Goal: Information Seeking & Learning: Learn about a topic

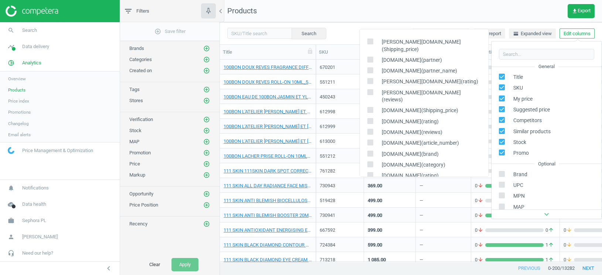
scroll to position [100, 0]
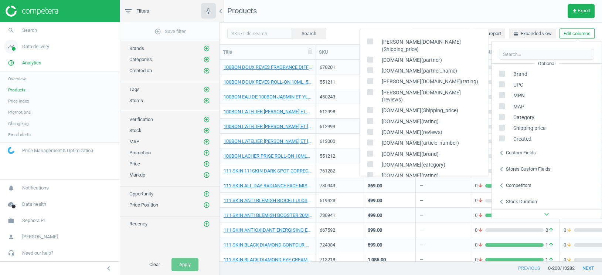
click at [41, 49] on span "Data delivery" at bounding box center [35, 46] width 27 height 7
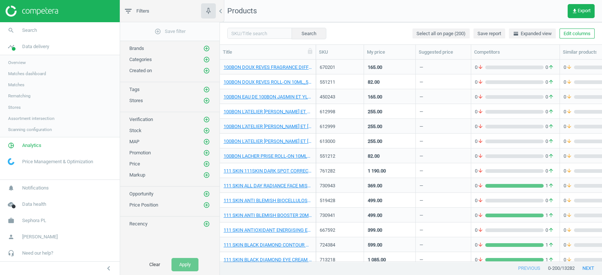
click at [18, 85] on span "Matches" at bounding box center [16, 85] width 16 height 6
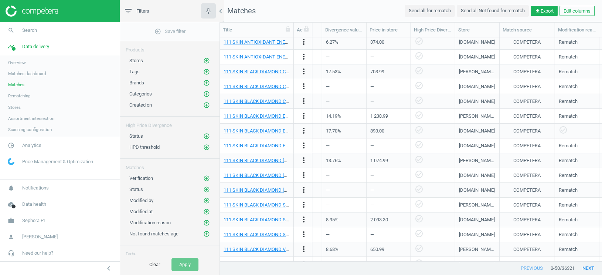
scroll to position [0, 496]
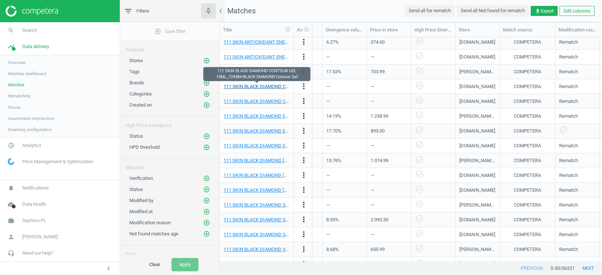
click at [268, 85] on link "111 SKIN BLACK DIAMOND CONTOUR GEL 15ML_724384-BLACK DIAMOND Contour Gel" at bounding box center [317, 87] width 186 height 6
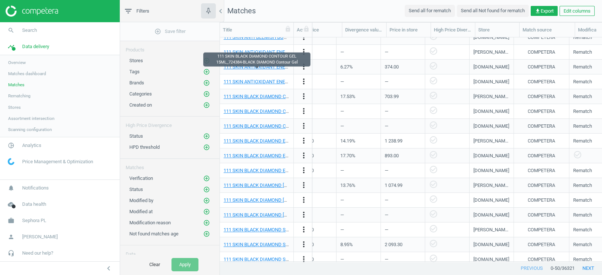
scroll to position [515, 0]
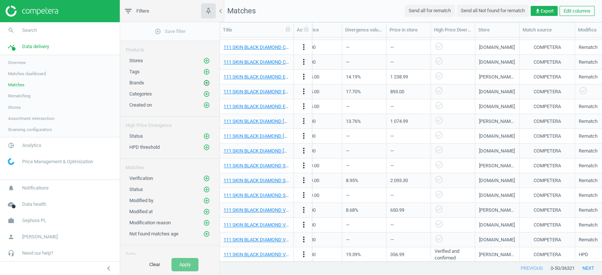
click at [206, 81] on icon "add_circle_outline" at bounding box center [206, 82] width 7 height 7
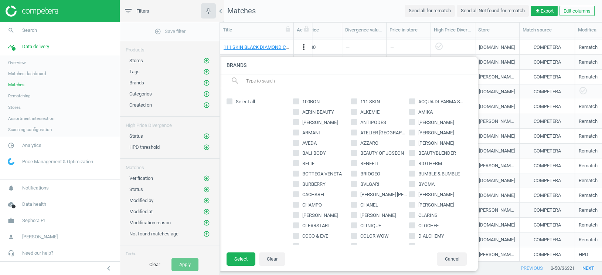
click at [298, 133] on input "ARMANI" at bounding box center [296, 132] width 5 height 5
checkbox input "true"
click at [244, 255] on button "Select" at bounding box center [241, 258] width 29 height 13
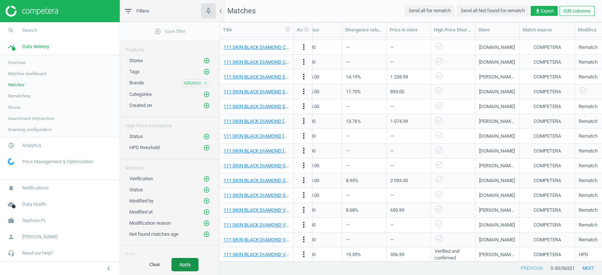
click at [194, 261] on button "Apply" at bounding box center [185, 264] width 27 height 13
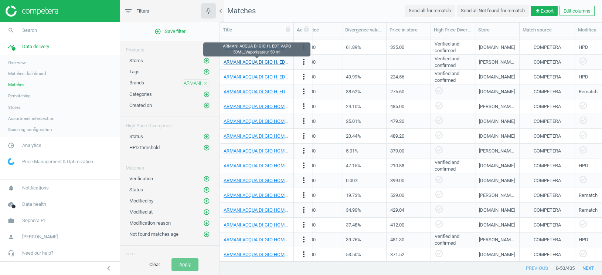
click at [266, 61] on link "ARMANI ACQUA DI GIO H. EDT VAPO 50ML_Vaporisateur 50 ml" at bounding box center [290, 62] width 132 height 6
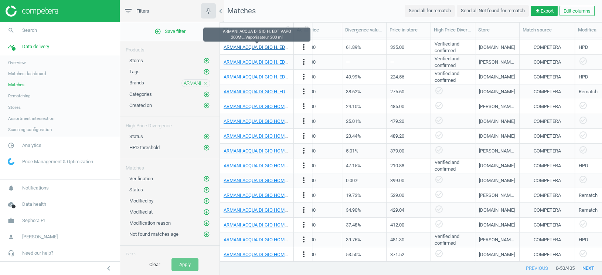
click at [264, 47] on link "ARMANI ACQUA DI GIO H. EDT VAPO 200ML_Vaporisateur 200 ml" at bounding box center [293, 47] width 138 height 6
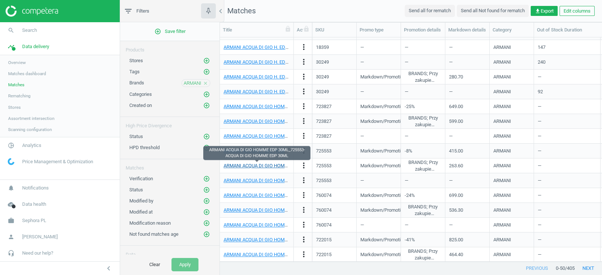
click at [264, 163] on link "ARMANI ACQUA DI GIO HOMME EDP 30ML_725553-ACQUA DI GIO HOMME EDP 30ML" at bounding box center [315, 166] width 182 height 6
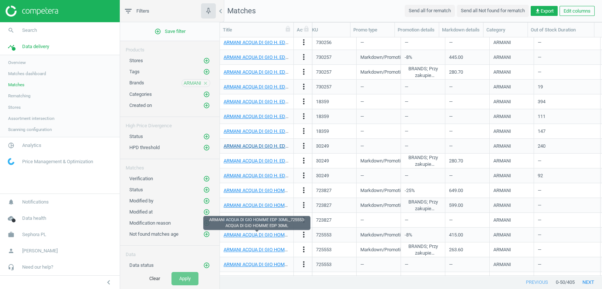
scroll to position [400, 0]
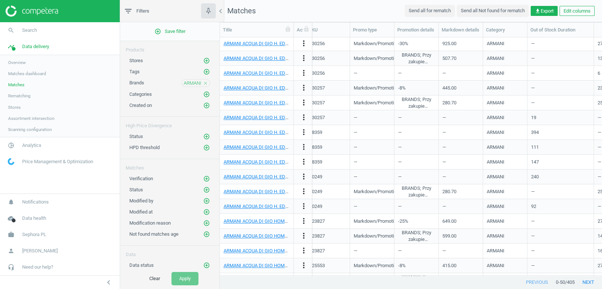
click at [206, 81] on icon "close" at bounding box center [205, 83] width 5 height 5
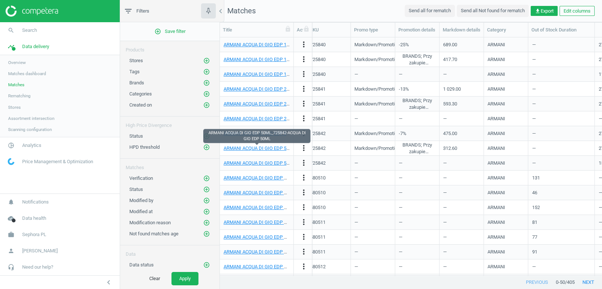
scroll to position [0, 2]
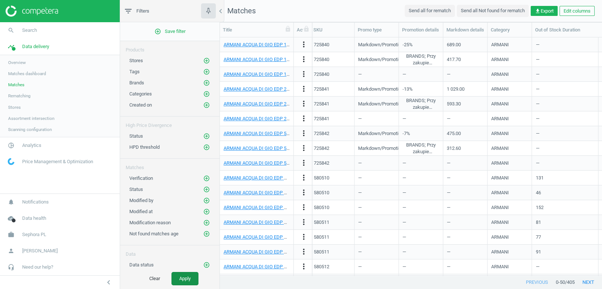
click at [191, 274] on button "Apply" at bounding box center [185, 278] width 27 height 13
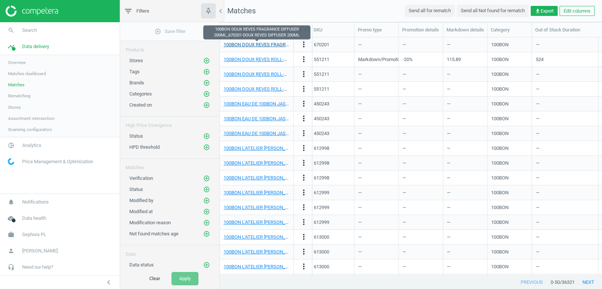
click at [262, 46] on link "100BON DOUX REVES FRAGRANCE DIFFUSER 200ML_670201-DOUX REVES DIFFUSER 200ML" at bounding box center [322, 45] width 197 height 6
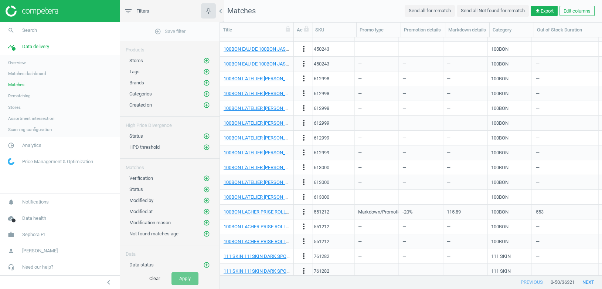
scroll to position [79, 0]
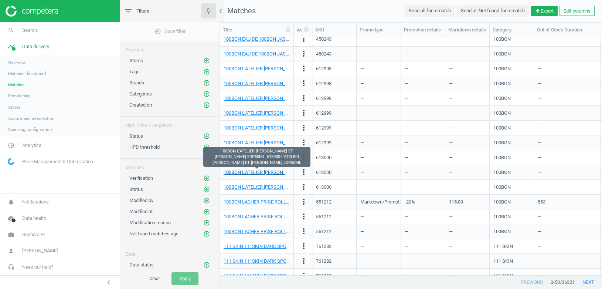
click at [248, 172] on link "100BON L'ATELIER ELLENA VETIVER ET IRIS EDP50ML_613000-L'ATELIER ELLENA VETIVER…" at bounding box center [365, 172] width 282 height 6
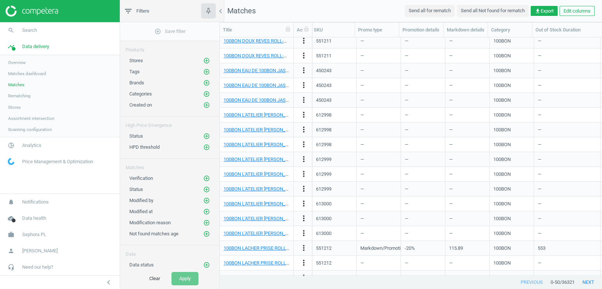
scroll to position [0, 0]
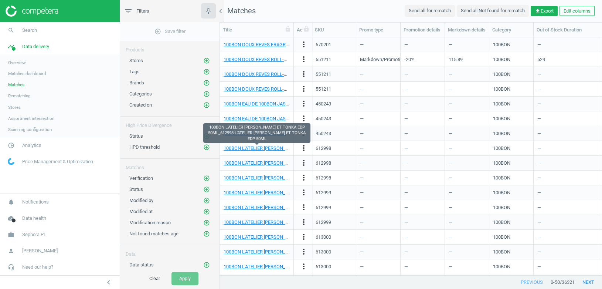
click at [257, 144] on div "100BON L'ATELIER ELLENA AMBRE ET TONKA EDP 50ML_612998-L'ATELIER ELLENA AMBRE E…" at bounding box center [257, 148] width 66 height 13
click at [255, 149] on link "100BON L'ATELIER ELLENA AMBRE ET TONKA EDP 50ML_612998-L'ATELIER ELLENA AMBRE E…" at bounding box center [346, 148] width 245 height 6
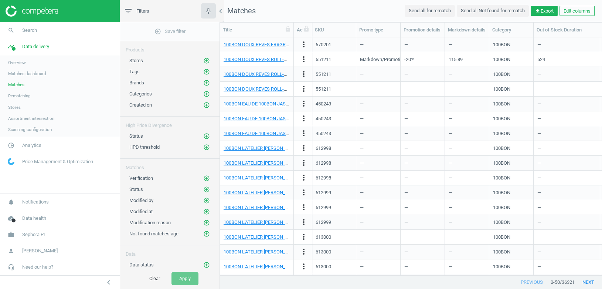
scroll to position [5, 0]
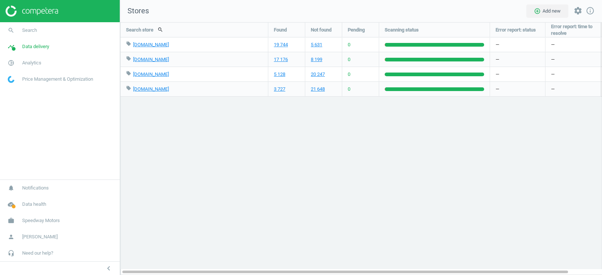
scroll to position [253, 482]
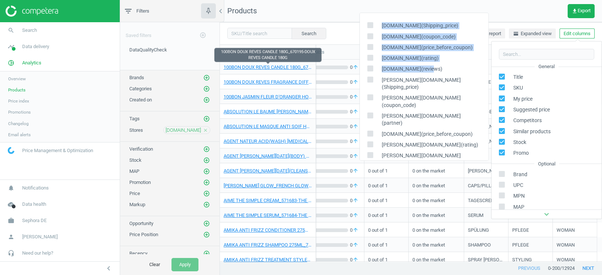
scroll to position [116, 0]
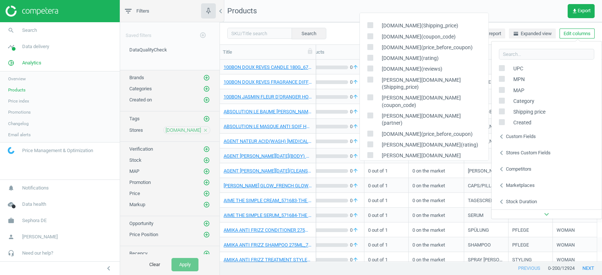
click at [339, 14] on nav "Products get_app Export" at bounding box center [411, 11] width 382 height 22
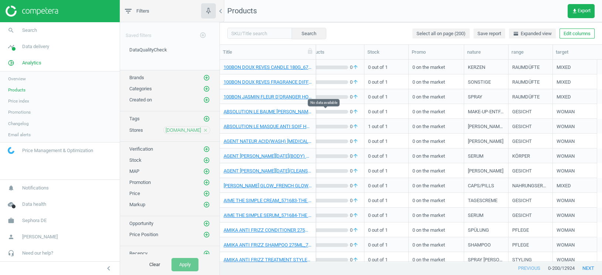
scroll to position [0, 0]
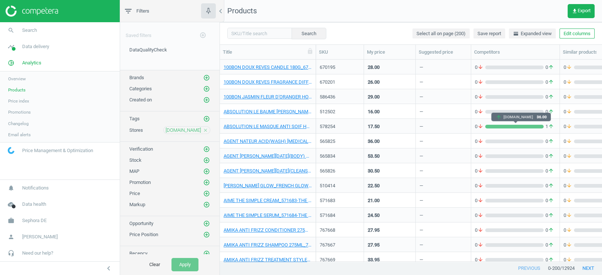
click at [501, 125] on div "grid" at bounding box center [514, 127] width 58 height 4
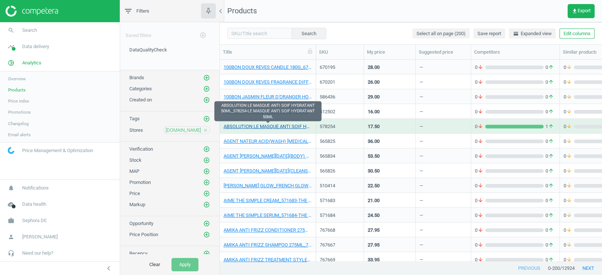
click at [294, 128] on link "ABSOLUTION LE MASQUE ANTI SOIF HYDRATANT 50ML_578254-LE MASQUE ANTI SOIF HYDRAT…" at bounding box center [268, 126] width 88 height 7
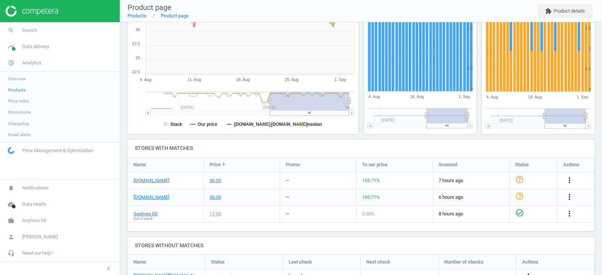
scroll to position [94, 0]
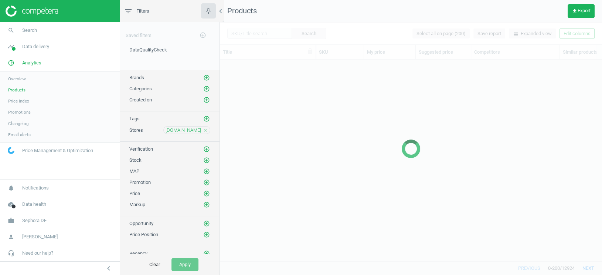
scroll to position [202, 382]
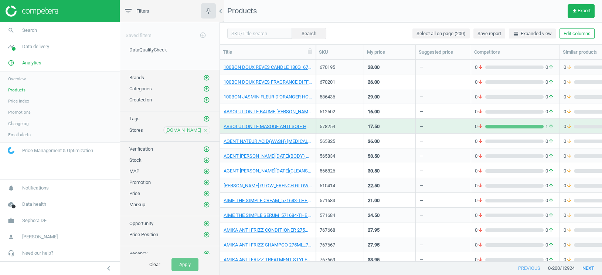
click at [388, 129] on div "17.50" at bounding box center [390, 125] width 44 height 13
click at [353, 126] on div "578254" at bounding box center [340, 126] width 40 height 7
click at [410, 126] on div "17.50" at bounding box center [390, 125] width 44 height 13
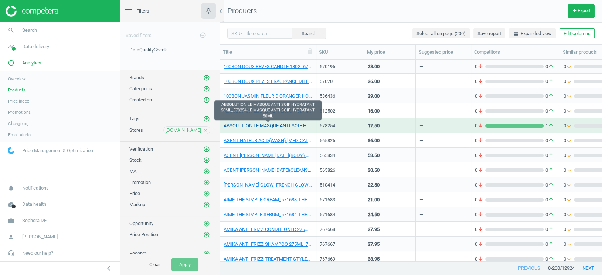
click at [308, 128] on link "ABSOLUTION LE MASQUE ANTI SOIF HYDRATANT 50ML_578254-LE MASQUE ANTI SOIF HYDRAT…" at bounding box center [268, 125] width 88 height 7
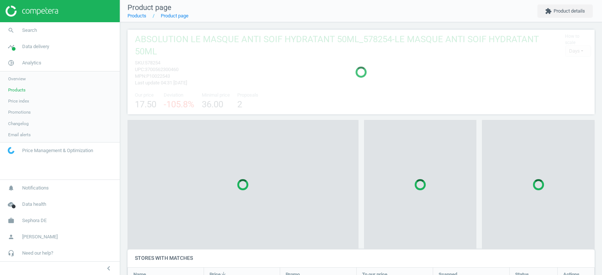
scroll to position [4, 4]
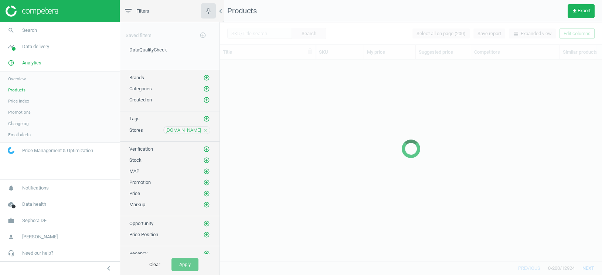
scroll to position [202, 382]
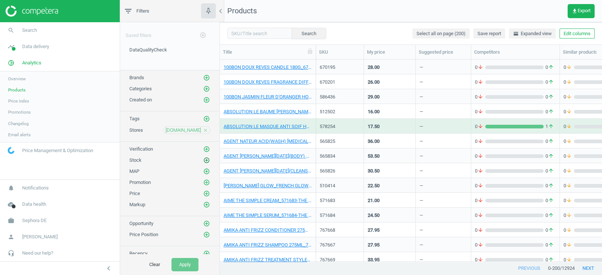
click at [208, 158] on icon "add_circle_outline" at bounding box center [206, 160] width 7 height 7
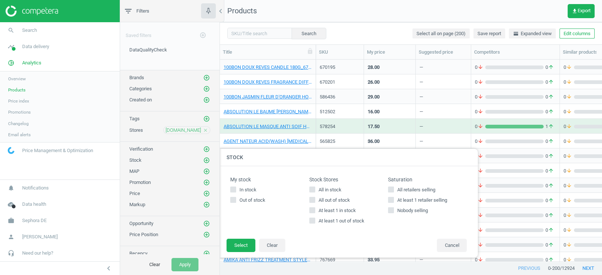
click at [248, 192] on span "In stock" at bounding box center [248, 189] width 20 height 7
click at [236, 192] on input "In stock" at bounding box center [233, 189] width 5 height 5
checkbox input "true"
click at [240, 244] on button "Select" at bounding box center [241, 244] width 29 height 13
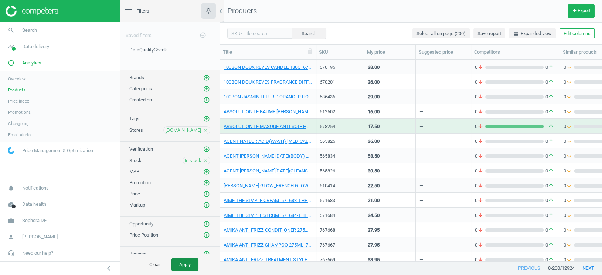
click at [195, 261] on button "Apply" at bounding box center [185, 264] width 27 height 13
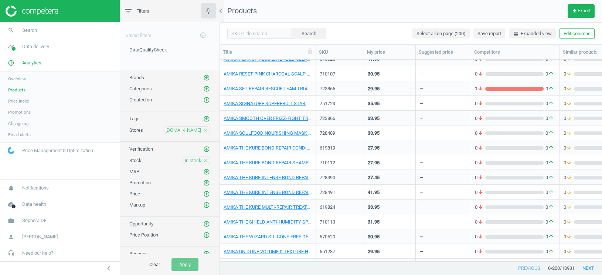
scroll to position [391, 0]
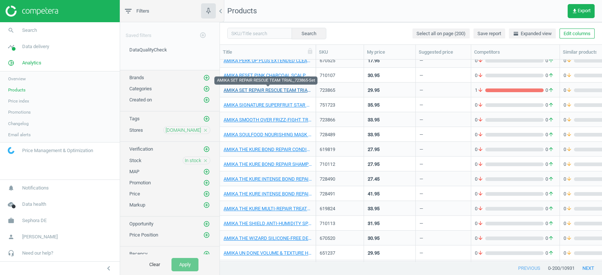
click at [284, 88] on link "AMIKA SET REPAIR RESCUE TEAM TRIAL_723865-Set" at bounding box center [268, 90] width 88 height 7
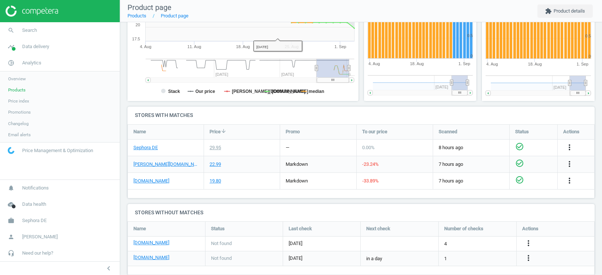
scroll to position [184, 0]
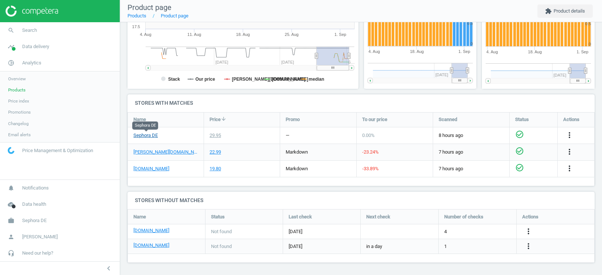
click at [153, 135] on link "Sephora DE" at bounding box center [145, 135] width 24 height 7
click at [148, 168] on link "flaconi.de" at bounding box center [151, 168] width 36 height 7
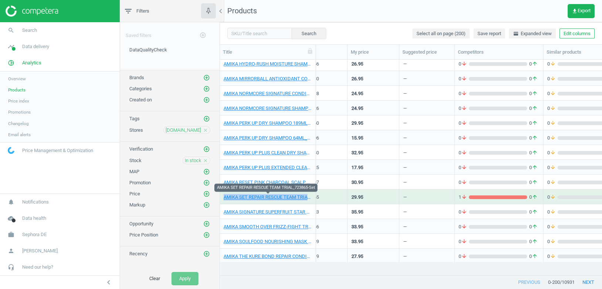
scroll to position [216, 382]
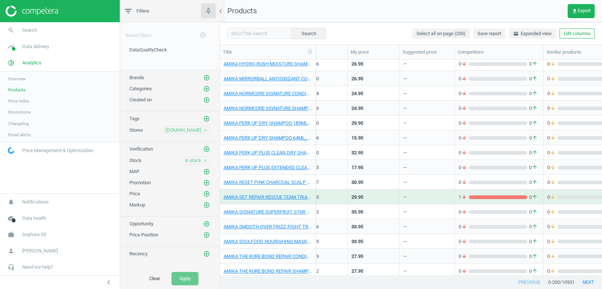
click at [204, 158] on icon "close" at bounding box center [205, 160] width 5 height 5
click at [204, 157] on icon "add_circle_outline" at bounding box center [206, 160] width 7 height 7
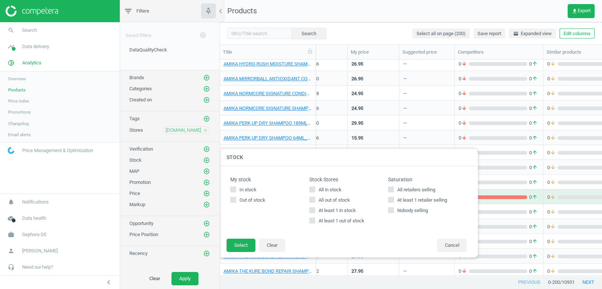
click at [260, 201] on span "Out of stock" at bounding box center [252, 200] width 29 height 7
click at [236, 201] on input "Out of stock" at bounding box center [233, 199] width 5 height 5
checkbox input "true"
click at [244, 244] on button "Select" at bounding box center [241, 244] width 29 height 13
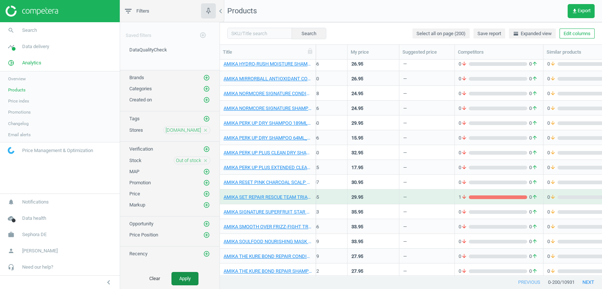
click at [182, 274] on button "Apply" at bounding box center [185, 278] width 27 height 13
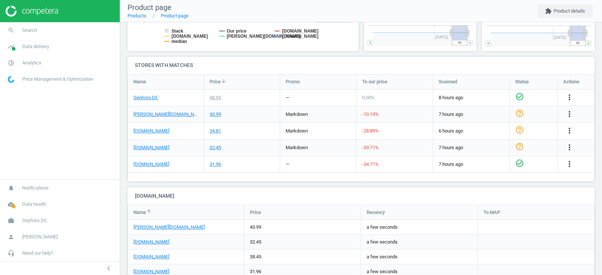
scroll to position [237, 0]
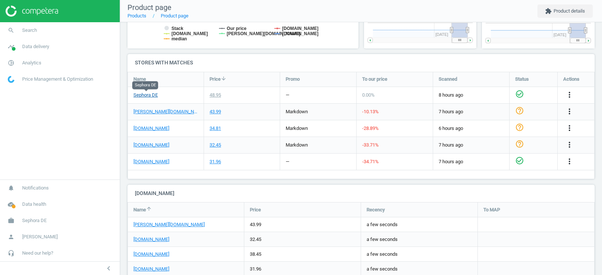
click at [152, 92] on link "Sephora DE" at bounding box center [145, 95] width 24 height 7
click at [145, 145] on link "[DOMAIN_NAME]" at bounding box center [151, 145] width 36 height 7
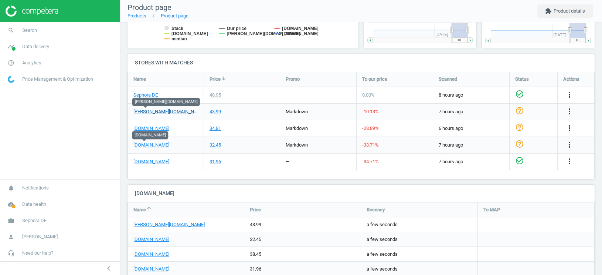
click at [148, 111] on link "[PERSON_NAME][DOMAIN_NAME]" at bounding box center [165, 111] width 65 height 7
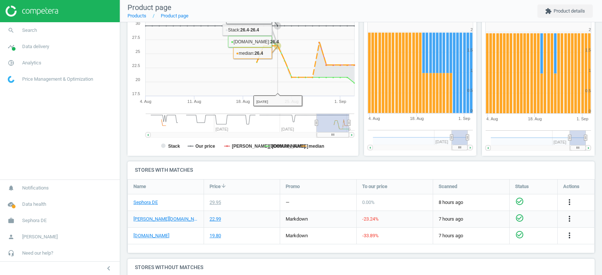
scroll to position [184, 0]
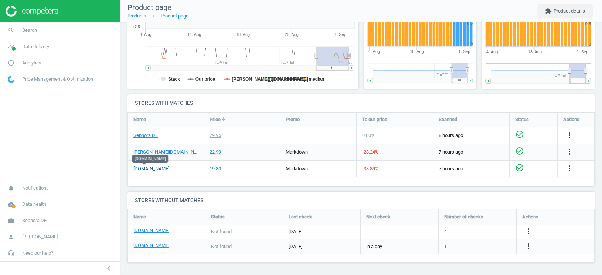
click at [150, 169] on link "[DOMAIN_NAME]" at bounding box center [151, 168] width 36 height 7
click at [151, 134] on link "Sephora DE" at bounding box center [145, 135] width 24 height 7
click at [570, 170] on icon "more_vert" at bounding box center [569, 168] width 9 height 9
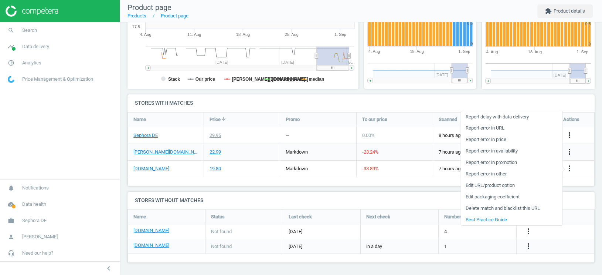
click at [499, 130] on link "Report error in URL" at bounding box center [511, 127] width 101 height 11
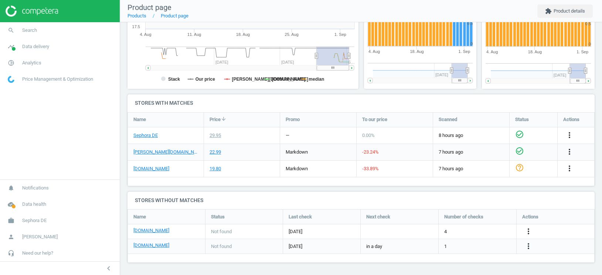
click at [520, 169] on icon "help_outline" at bounding box center [519, 167] width 9 height 9
click at [571, 169] on icon "more_vert" at bounding box center [569, 168] width 9 height 9
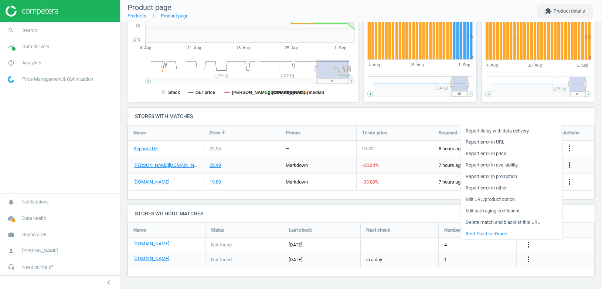
scroll to position [170, 0]
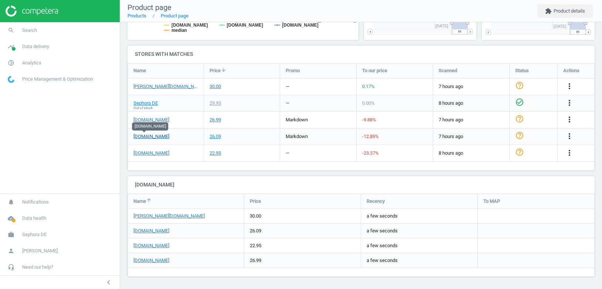
click at [151, 136] on link "[DOMAIN_NAME]" at bounding box center [151, 136] width 36 height 7
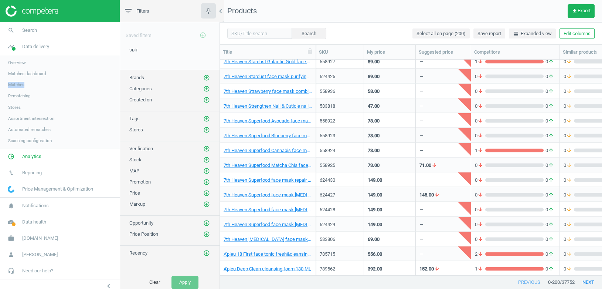
scroll to position [216, 382]
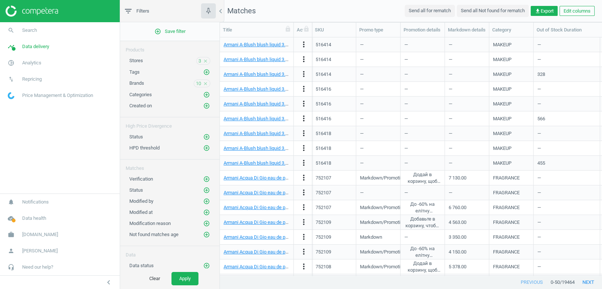
scroll to position [0, 0]
